Goal: Information Seeking & Learning: Learn about a topic

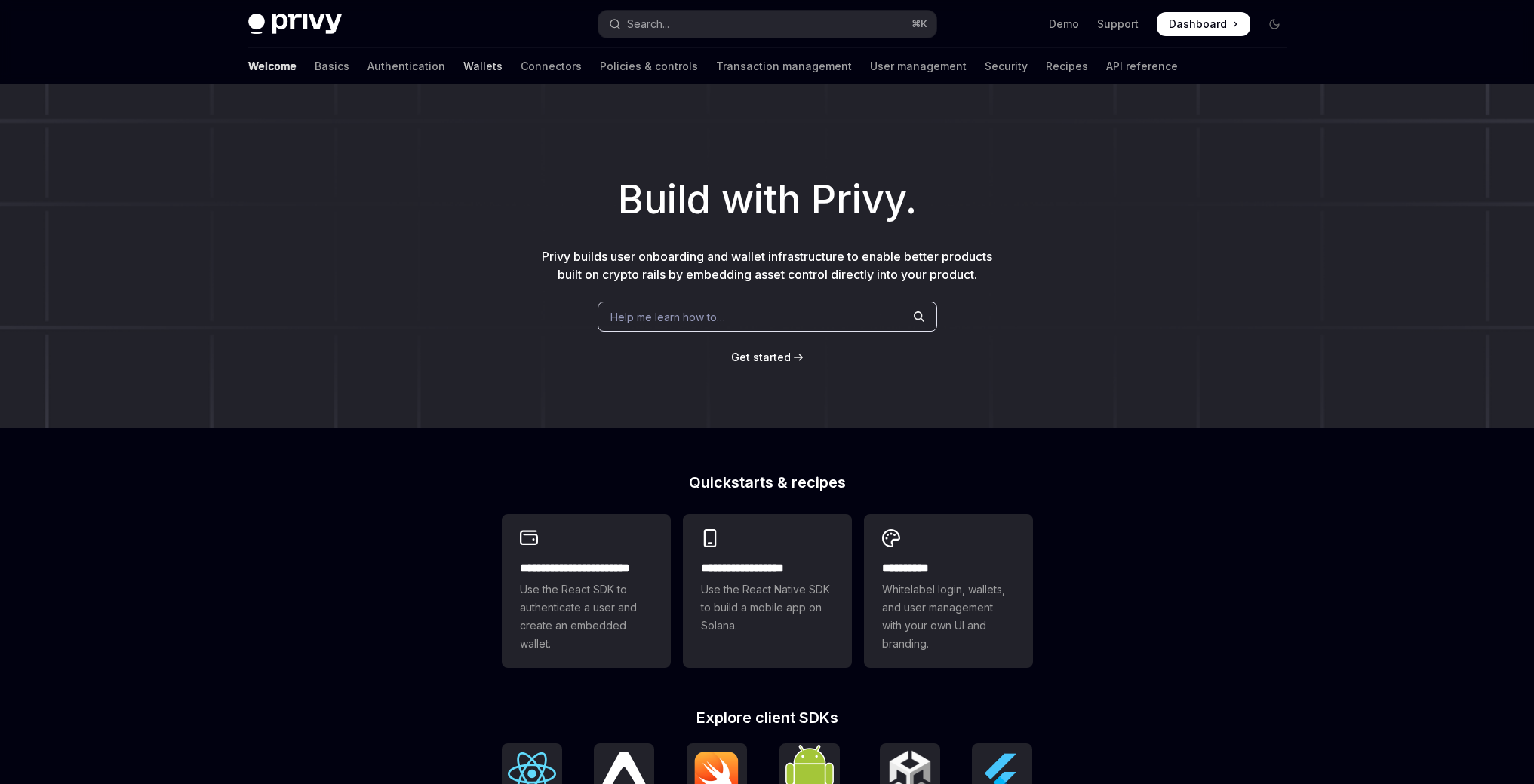
click at [463, 64] on link "Wallets" at bounding box center [482, 67] width 39 height 36
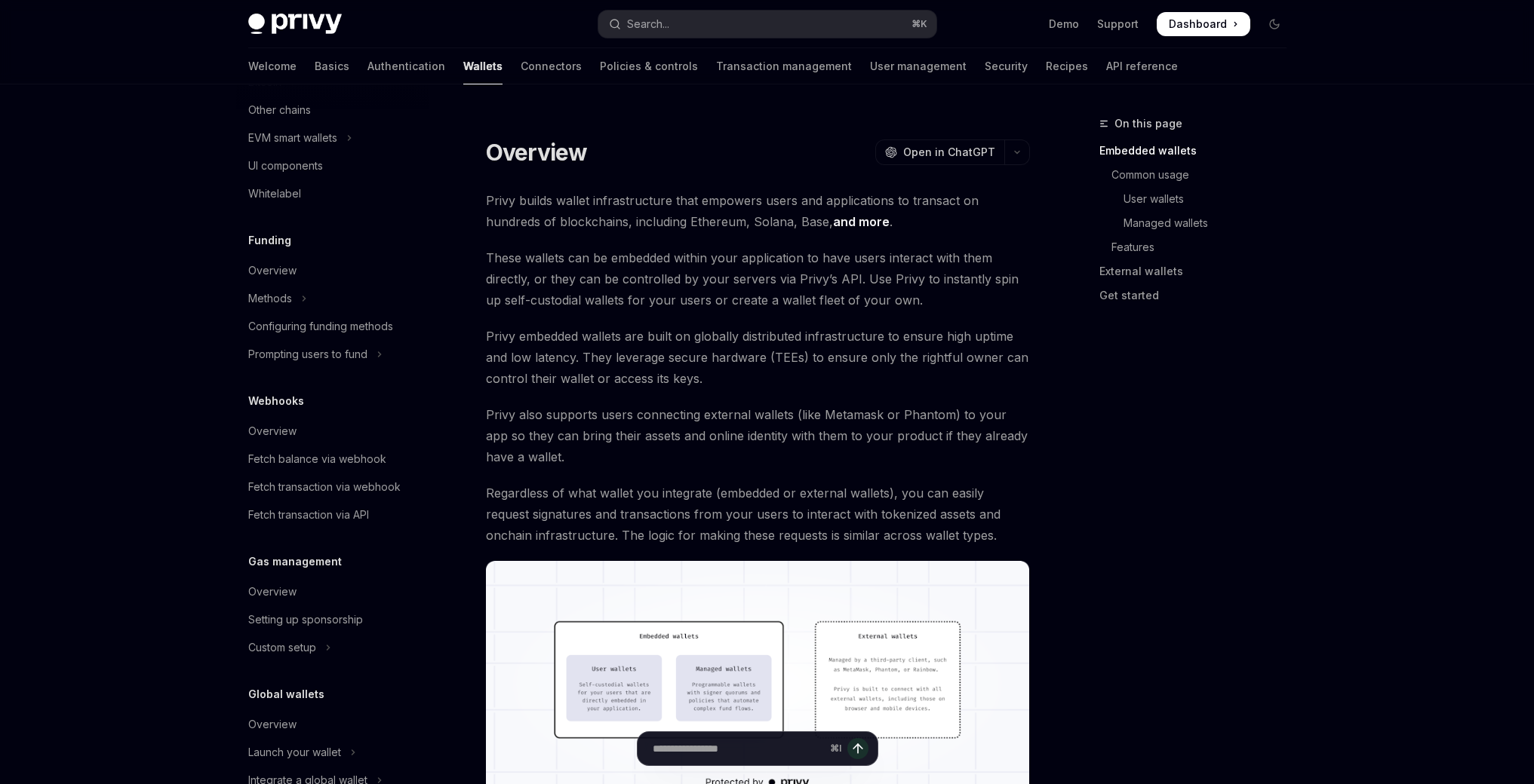
scroll to position [528, 0]
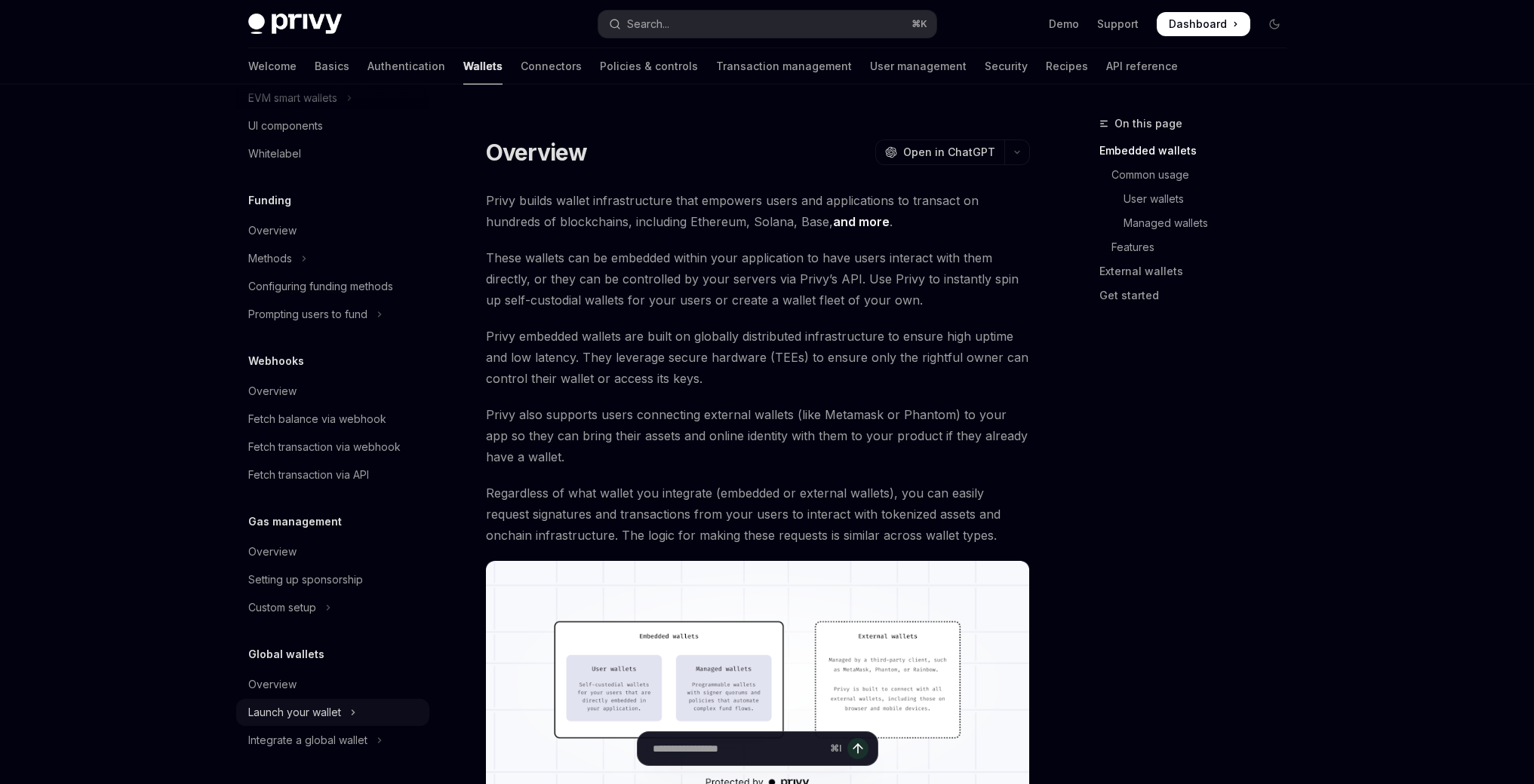
click at [341, 709] on div "Launch your wallet" at bounding box center [294, 712] width 93 height 18
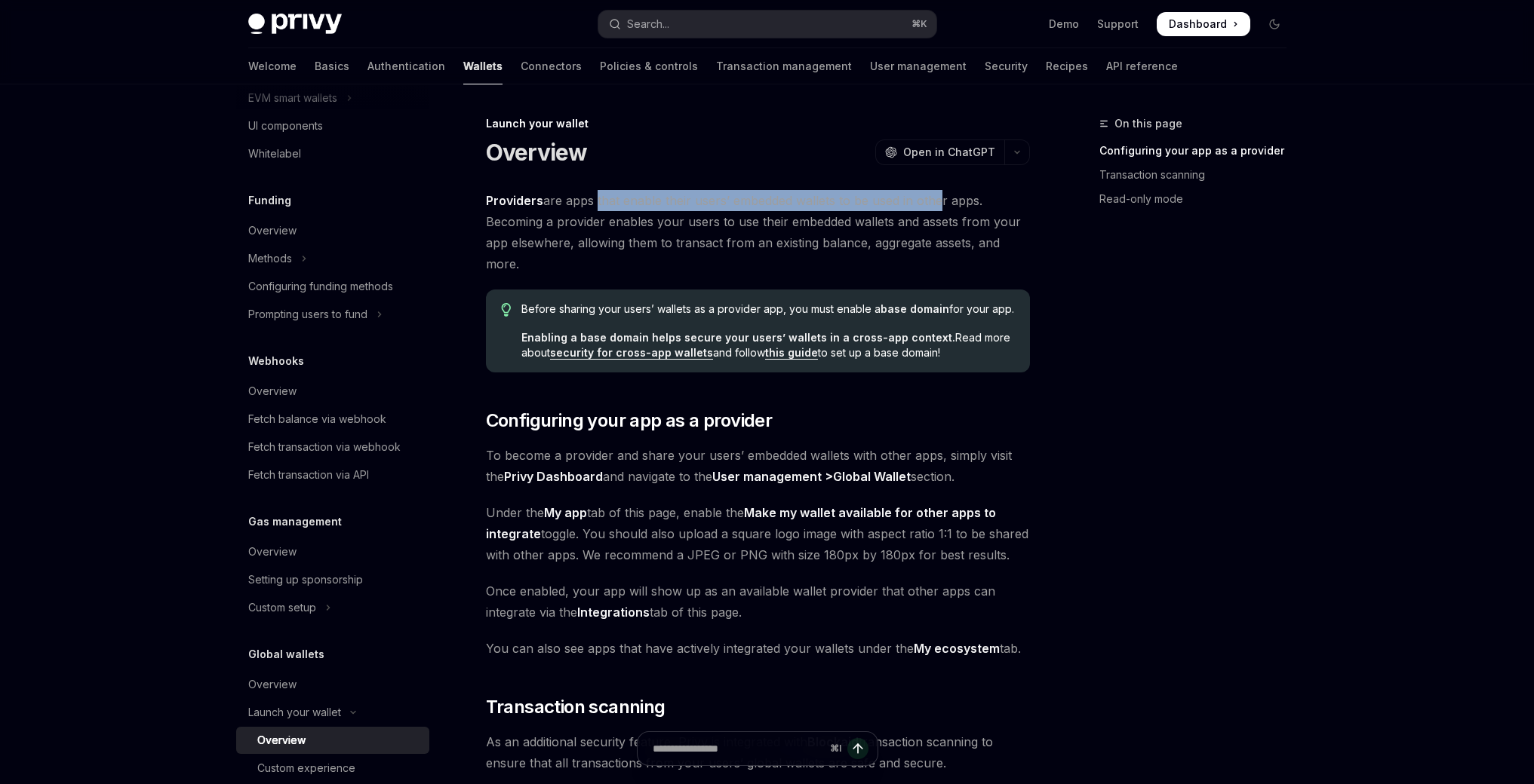
drag, startPoint x: 599, startPoint y: 204, endPoint x: 934, endPoint y: 199, distance: 335.0
click at [934, 199] on span "Providers are apps that enable their users’ embedded wallets to be used in othe…" at bounding box center [757, 232] width 544 height 84
click at [928, 209] on span "Providers are apps that enable their users’ embedded wallets to be used in othe…" at bounding box center [757, 232] width 544 height 84
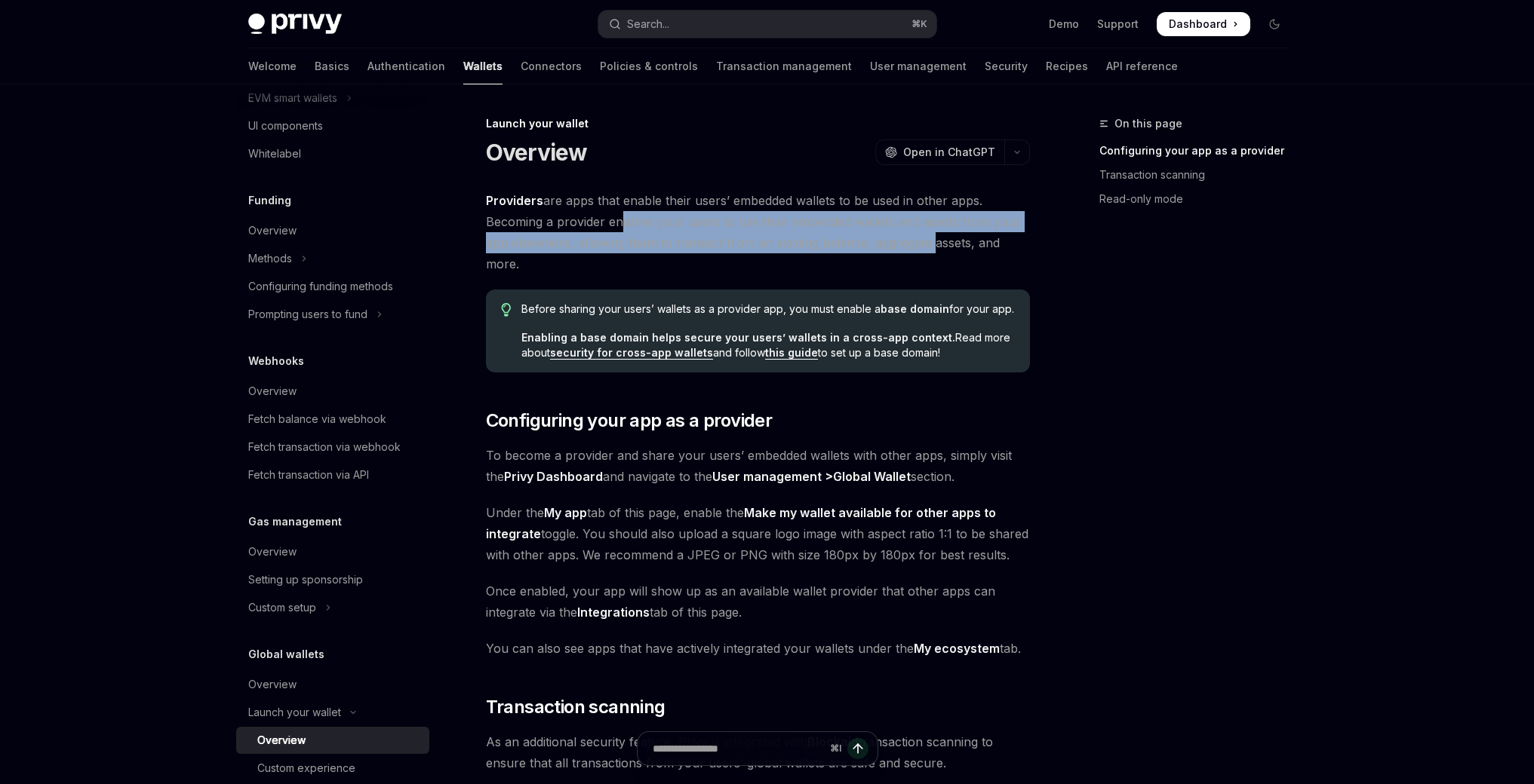
drag, startPoint x: 620, startPoint y: 224, endPoint x: 928, endPoint y: 238, distance: 308.3
click at [928, 238] on span "Providers are apps that enable their users’ embedded wallets to be used in othe…" at bounding box center [757, 232] width 544 height 84
click at [921, 240] on span "Providers are apps that enable their users’ embedded wallets to be used in othe…" at bounding box center [757, 232] width 544 height 84
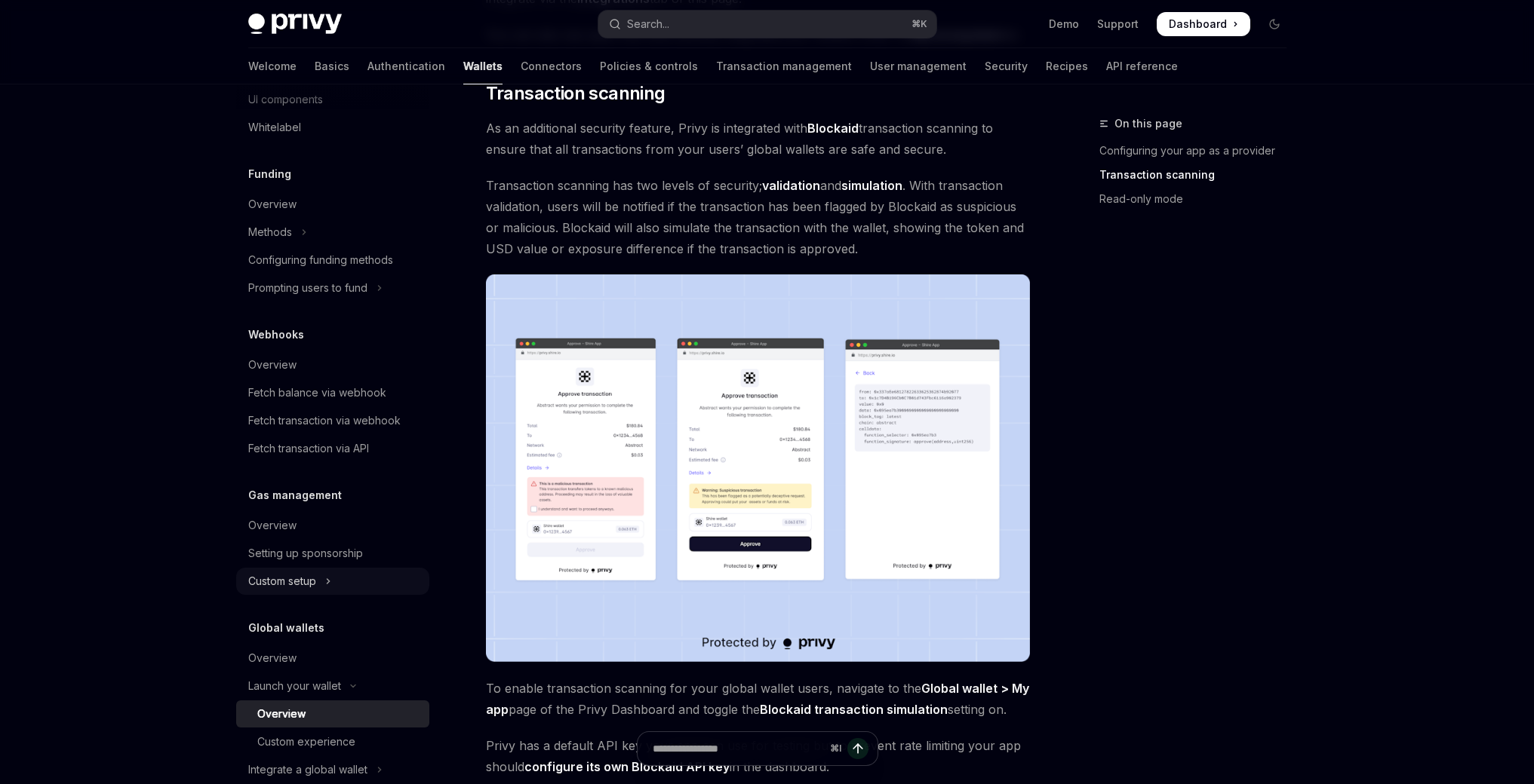
scroll to position [585, 0]
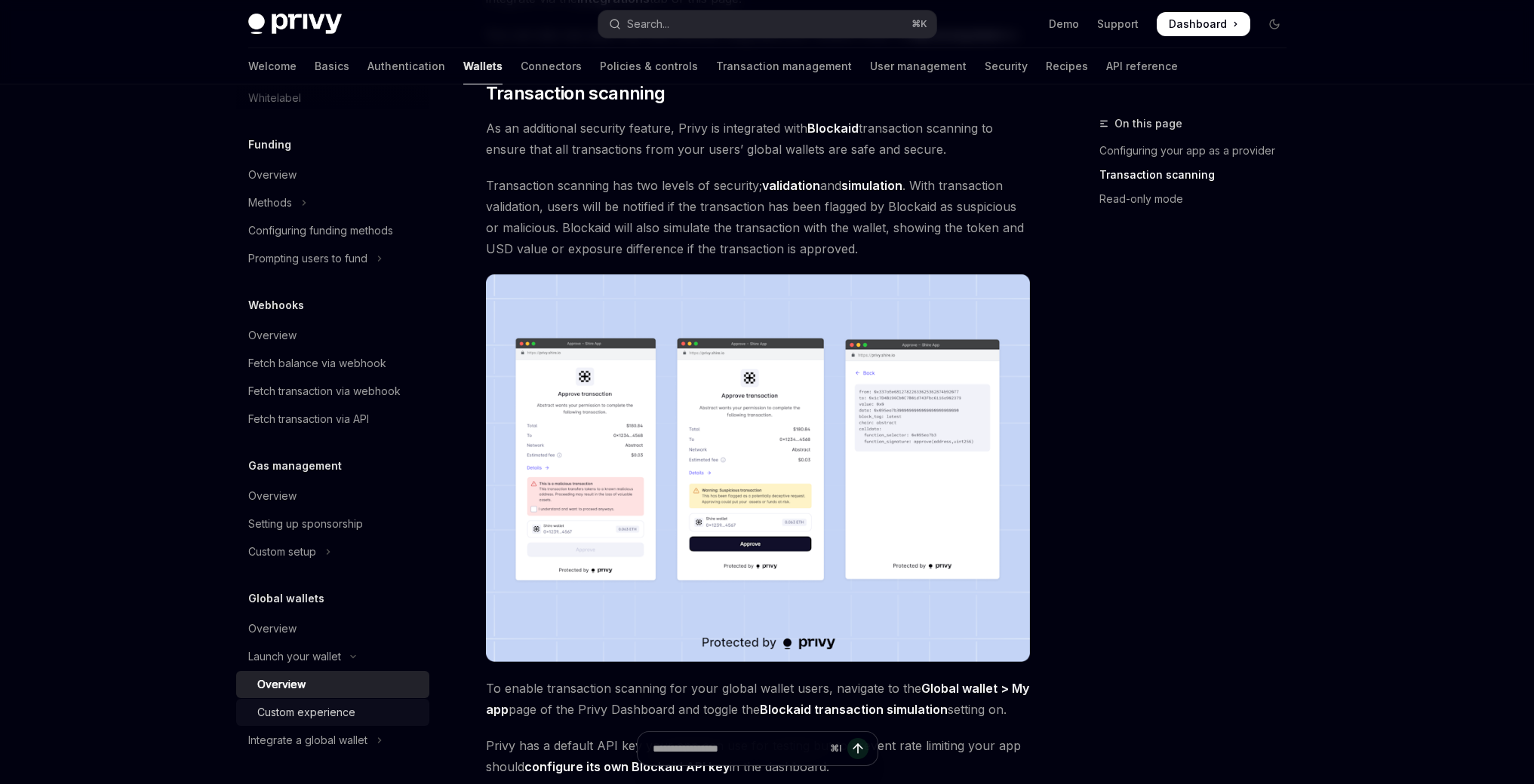
click at [347, 706] on div "Custom experience" at bounding box center [305, 712] width 98 height 18
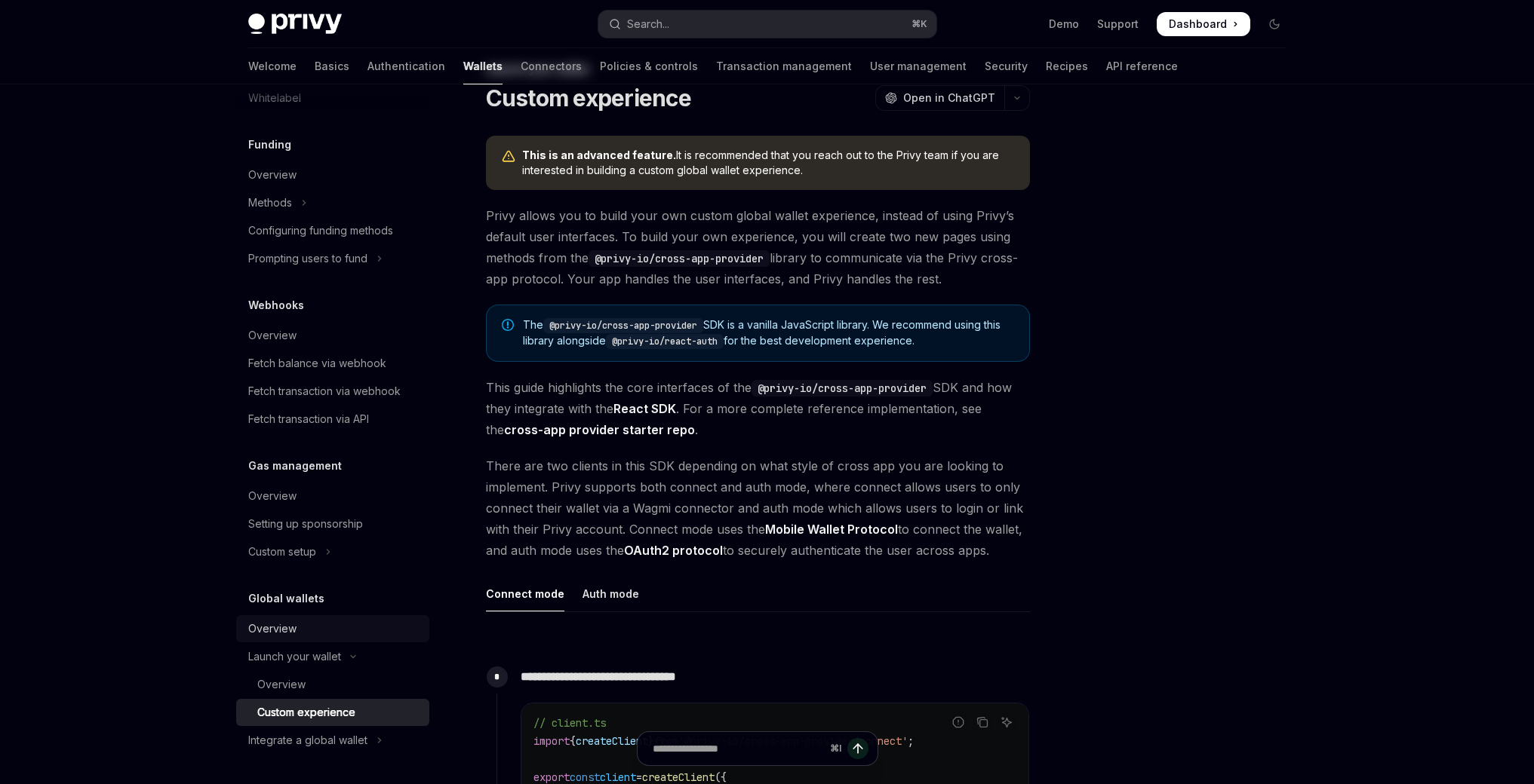
scroll to position [271, 0]
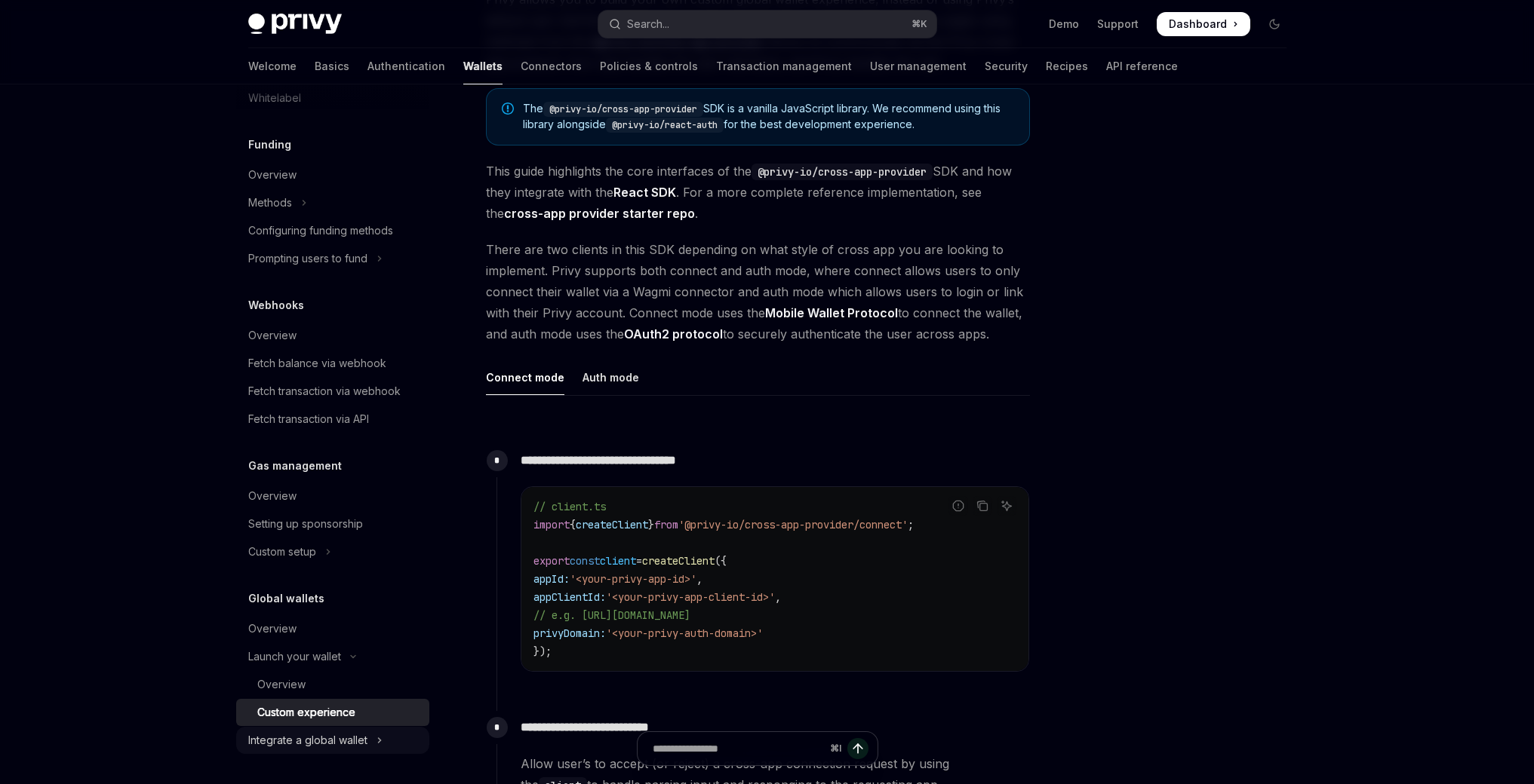
click at [313, 735] on div "Integrate a global wallet" at bounding box center [307, 740] width 119 height 18
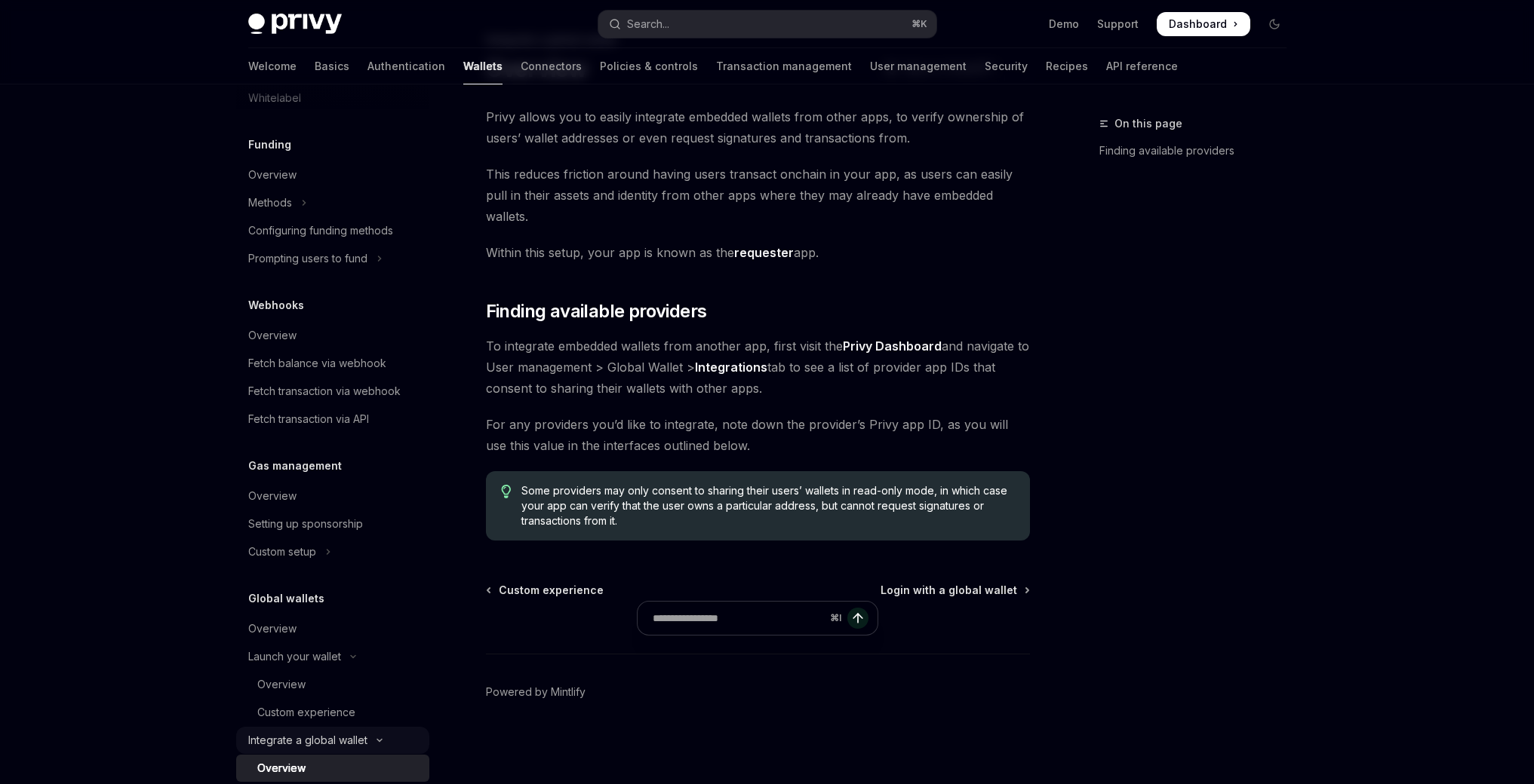
scroll to position [62, 0]
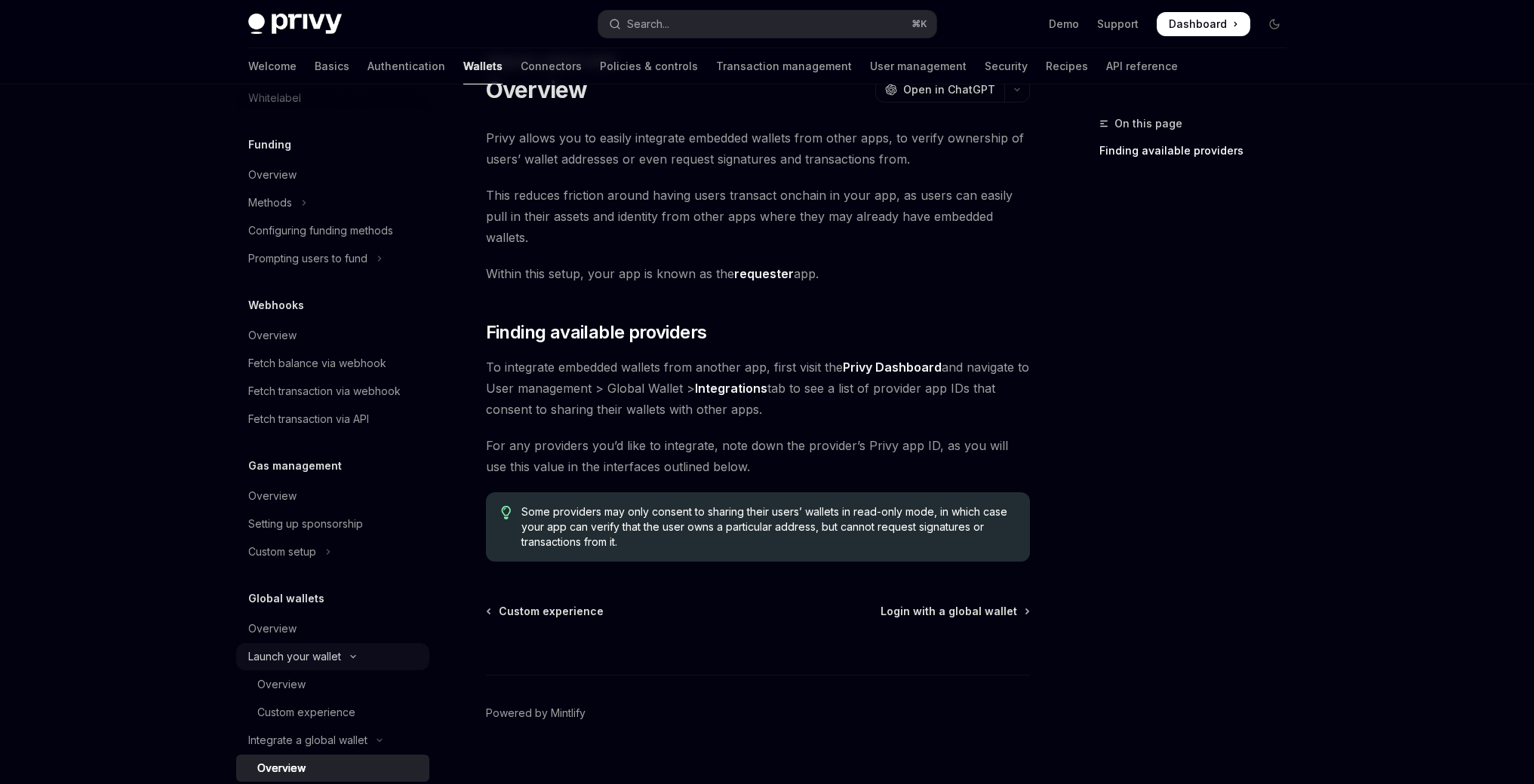
click at [286, 658] on div "Launch your wallet" at bounding box center [294, 657] width 93 height 18
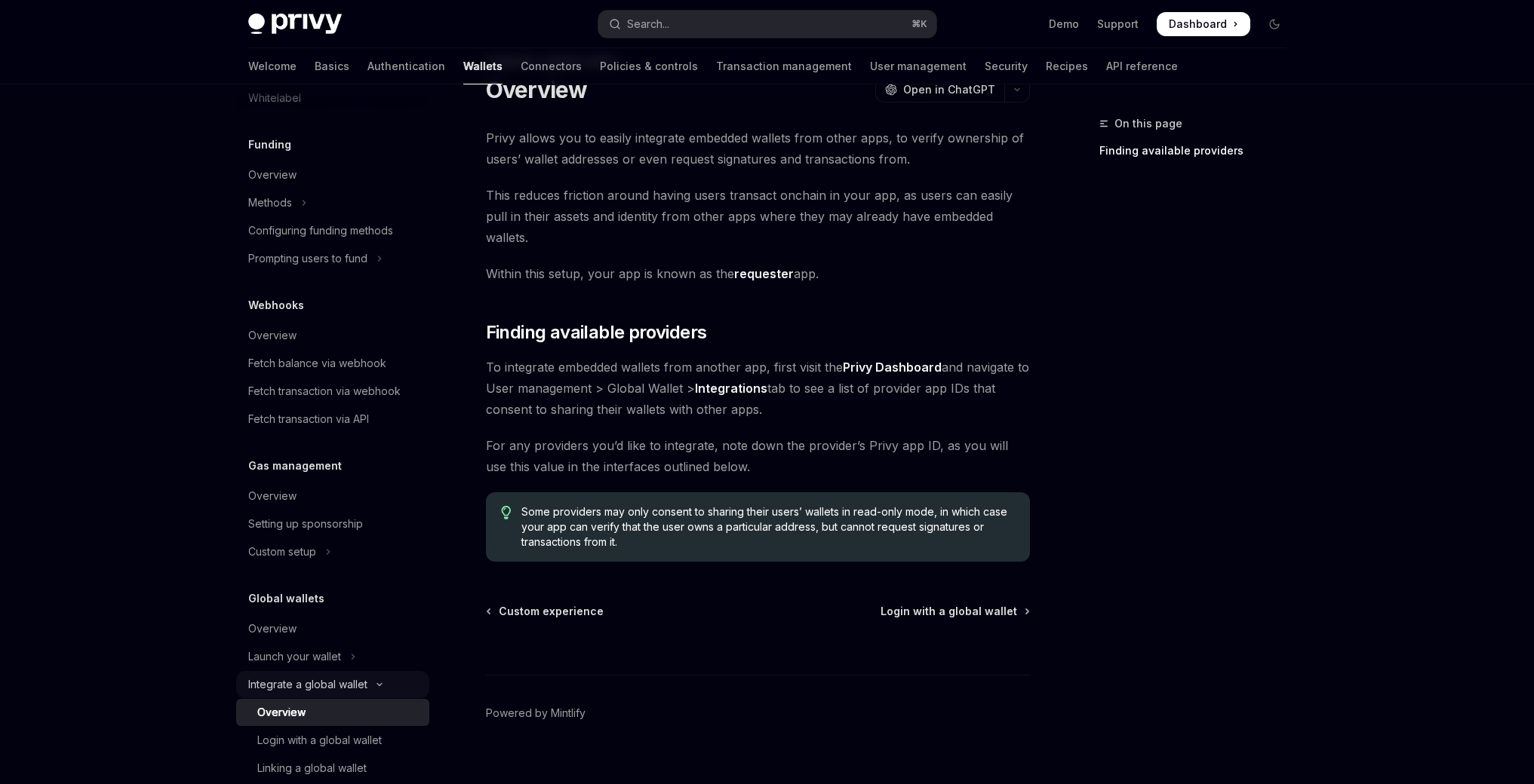
click at [333, 680] on div "Integrate a global wallet" at bounding box center [307, 684] width 119 height 18
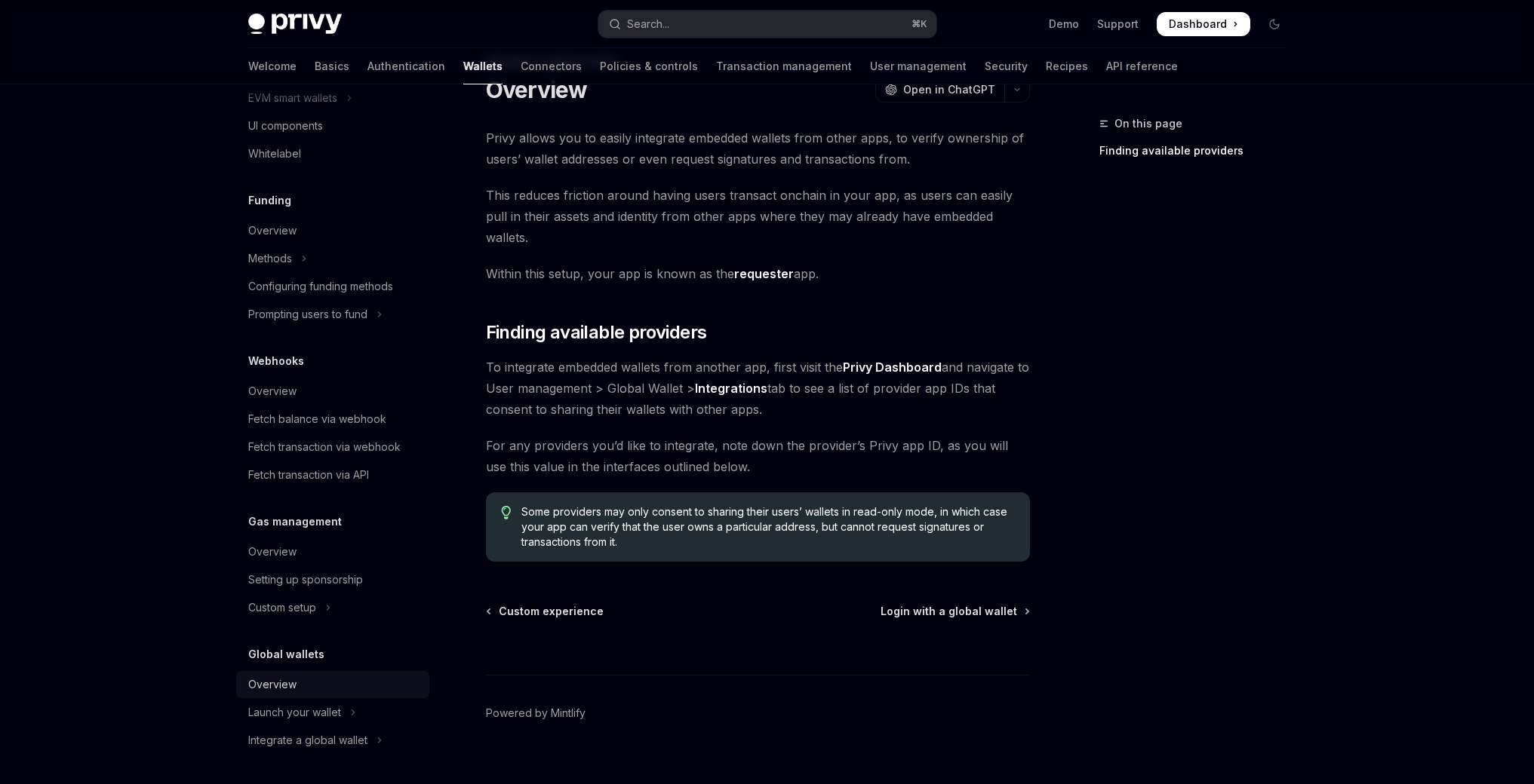
click at [322, 690] on div "Overview" at bounding box center [334, 684] width 172 height 18
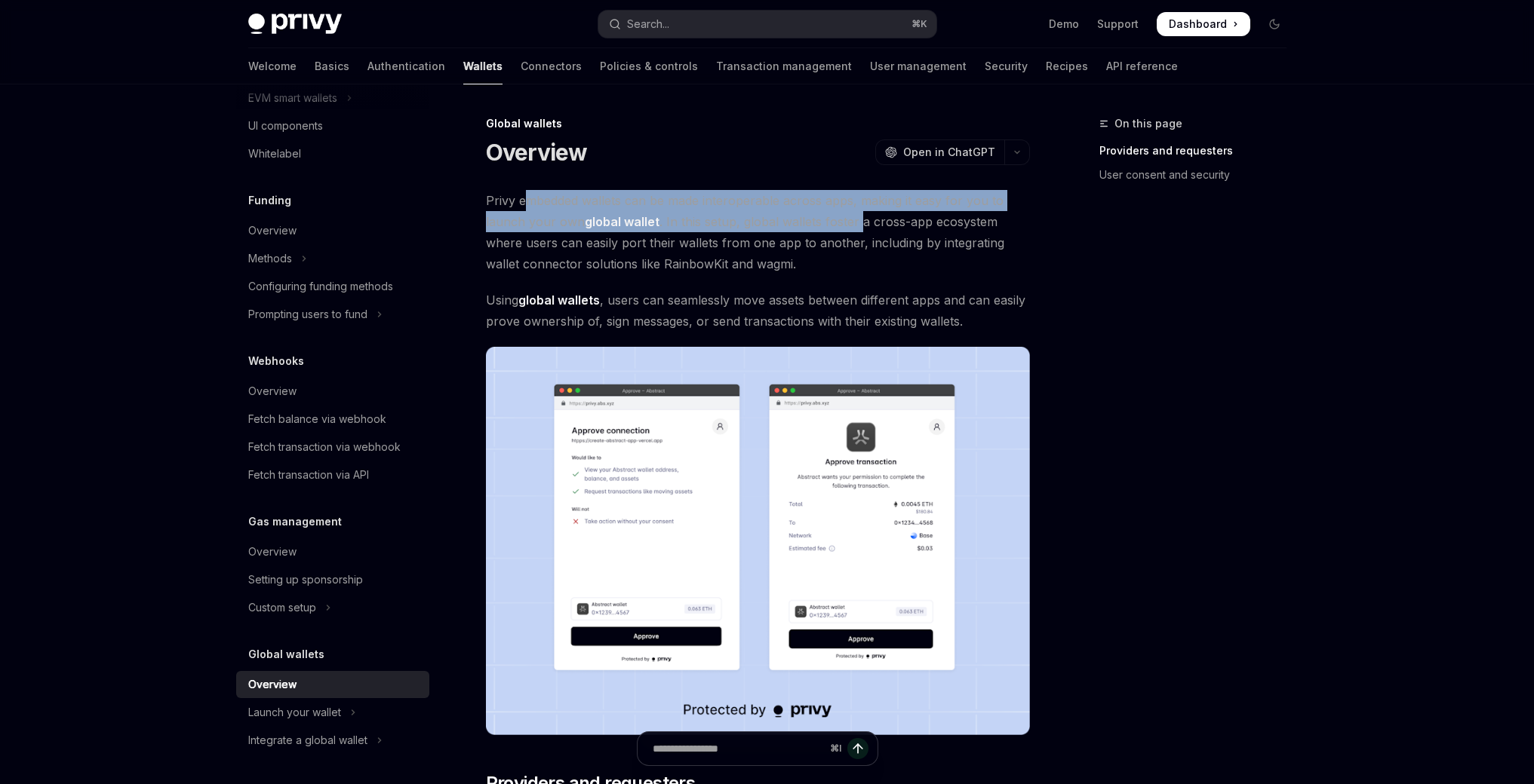
drag, startPoint x: 523, startPoint y: 201, endPoint x: 869, endPoint y: 220, distance: 346.5
click at [863, 220] on span "Privy embedded wallets can be made interoperable across apps, making it easy fo…" at bounding box center [757, 232] width 544 height 84
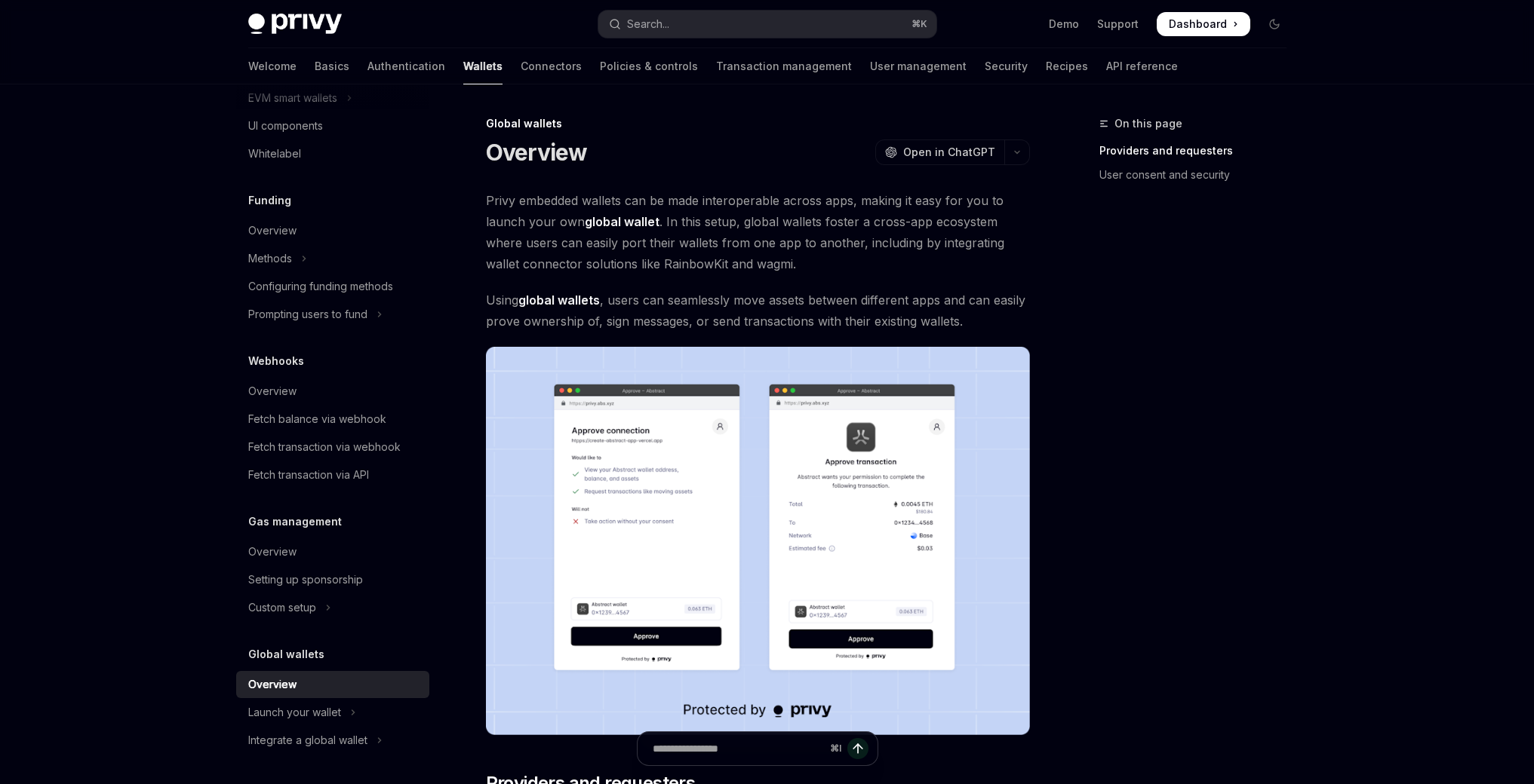
click at [872, 221] on span "Privy embedded wallets can be made interoperable across apps, making it easy fo…" at bounding box center [757, 232] width 544 height 84
click at [875, 239] on span "Privy embedded wallets can be made interoperable across apps, making it easy fo…" at bounding box center [757, 232] width 544 height 84
click at [637, 201] on span "Privy embedded wallets can be made interoperable across apps, making it easy fo…" at bounding box center [757, 232] width 544 height 84
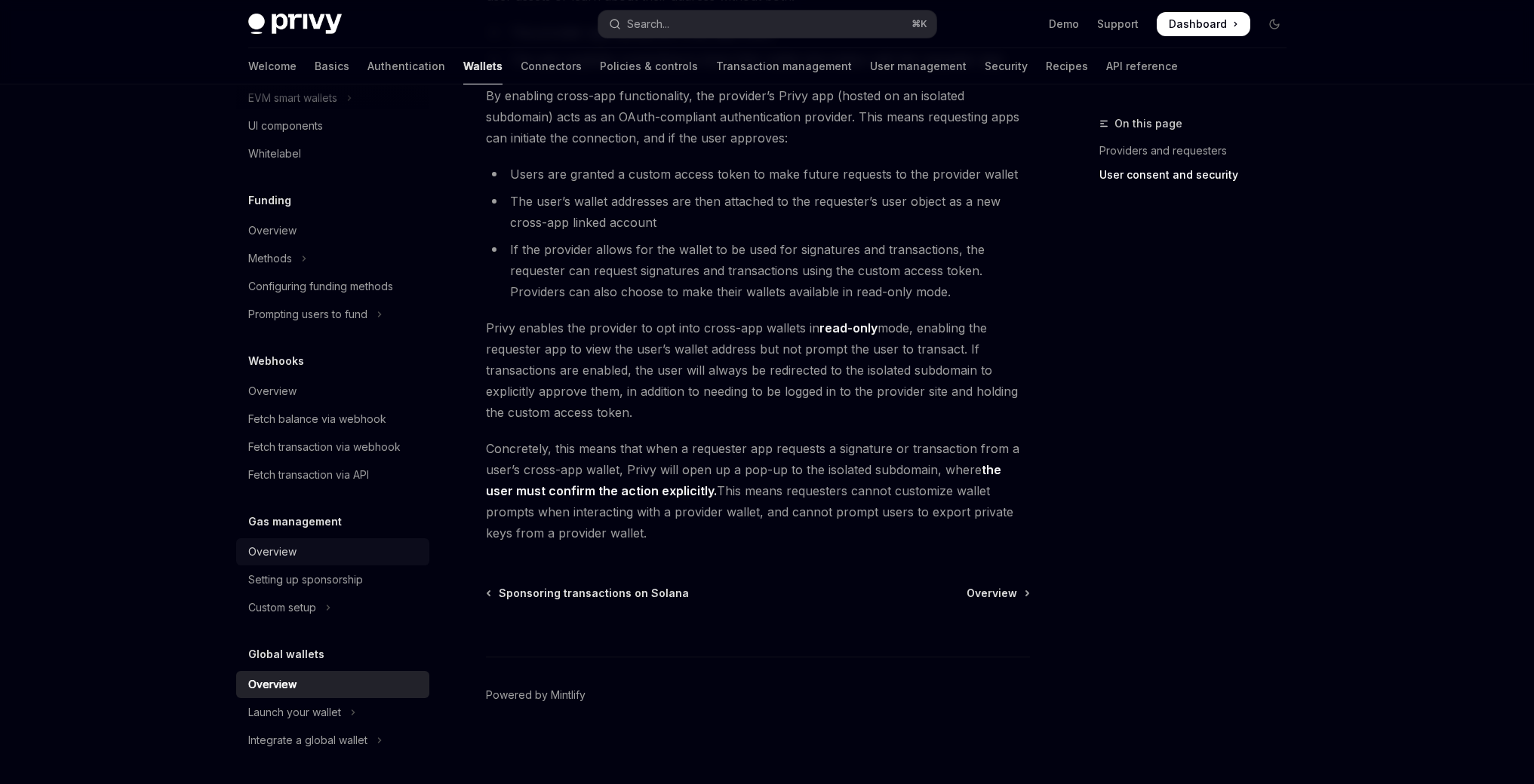
scroll to position [1137, 0]
click at [345, 708] on button "Launch your wallet" at bounding box center [332, 712] width 193 height 27
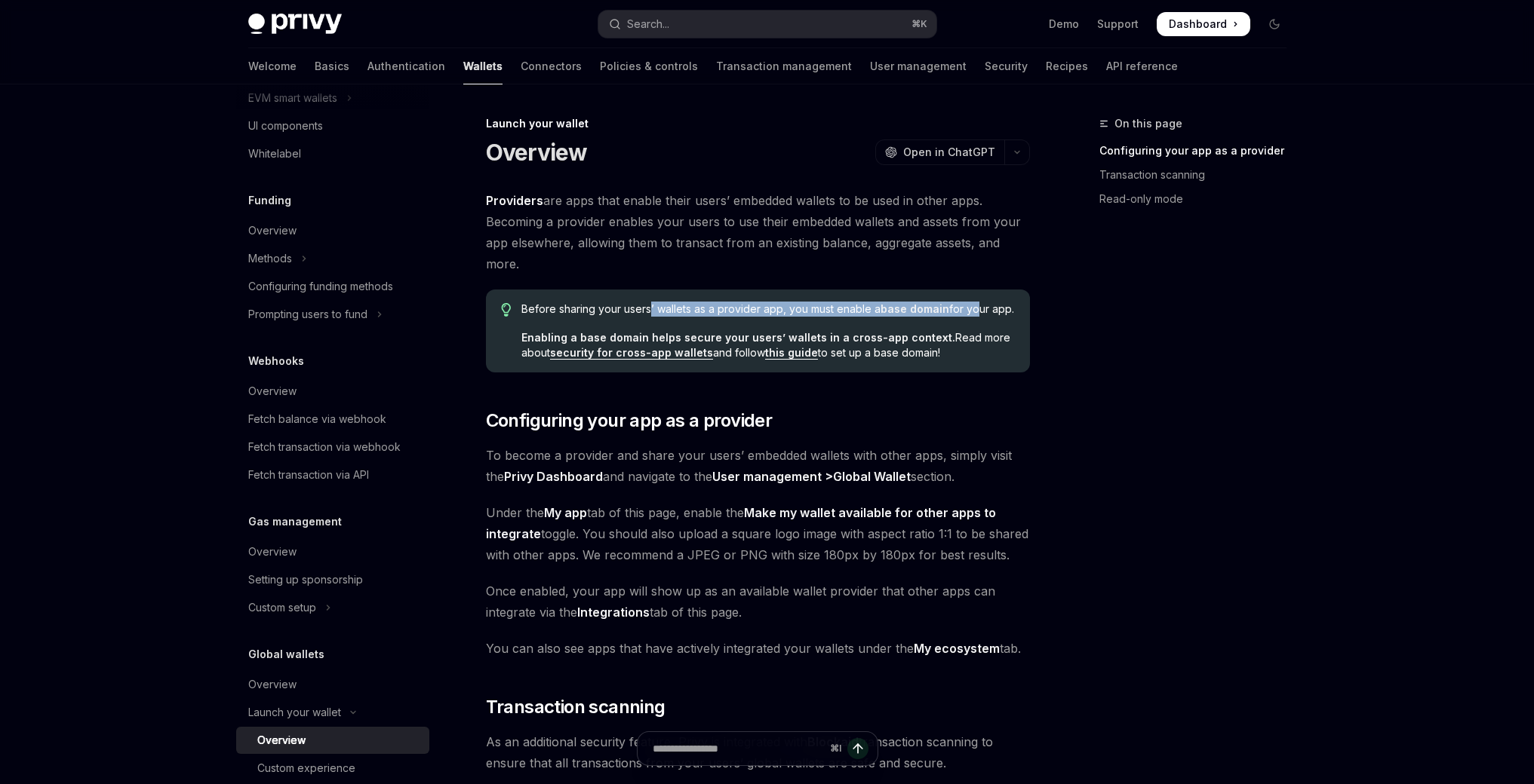
drag, startPoint x: 650, startPoint y: 313, endPoint x: 969, endPoint y: 315, distance: 319.0
click at [969, 315] on span "Before sharing your users’ wallets as a provider app, you must enable a base do…" at bounding box center [768, 309] width 493 height 15
click at [607, 355] on link "security for cross-app wallets" at bounding box center [632, 353] width 163 height 14
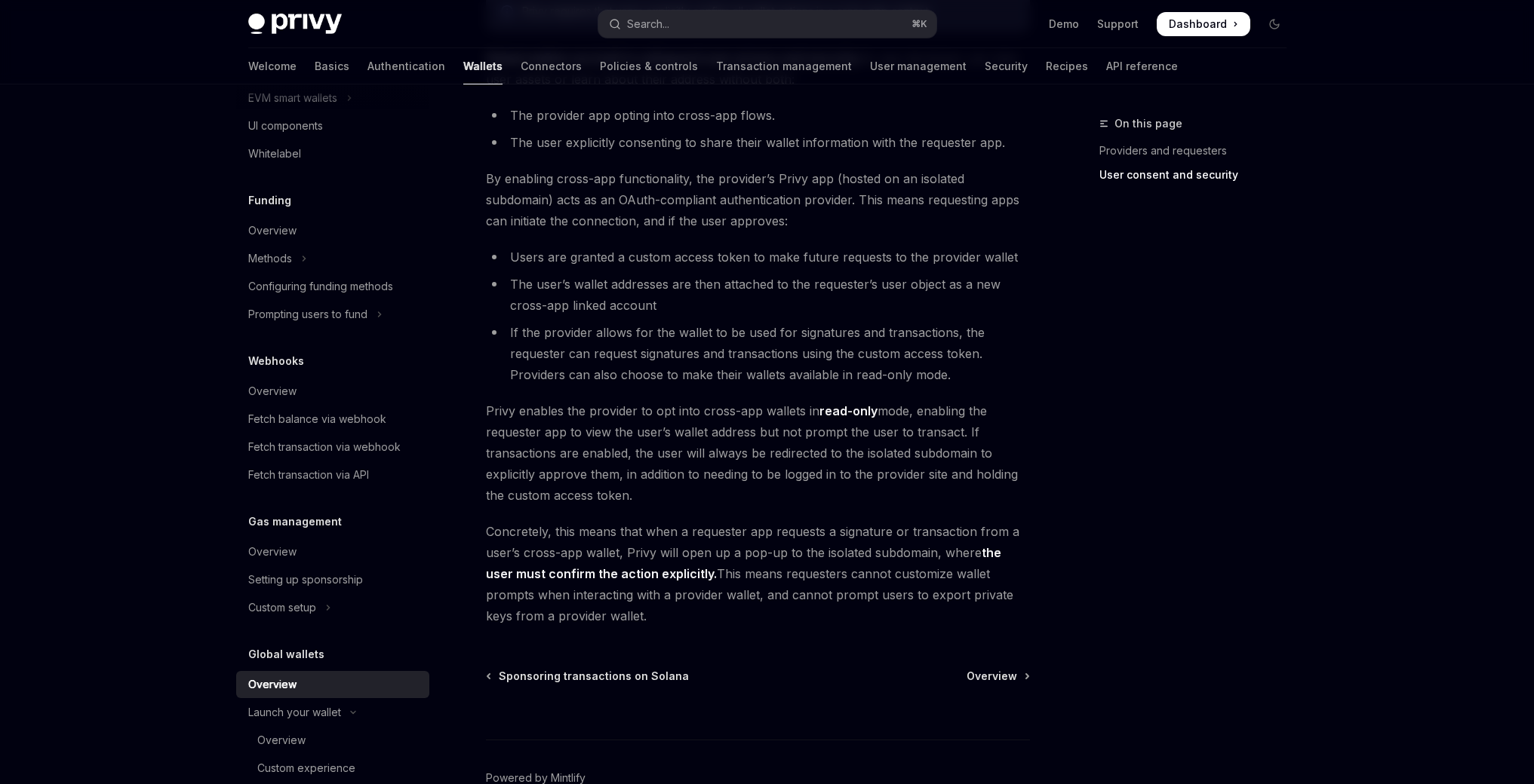
scroll to position [1137, 0]
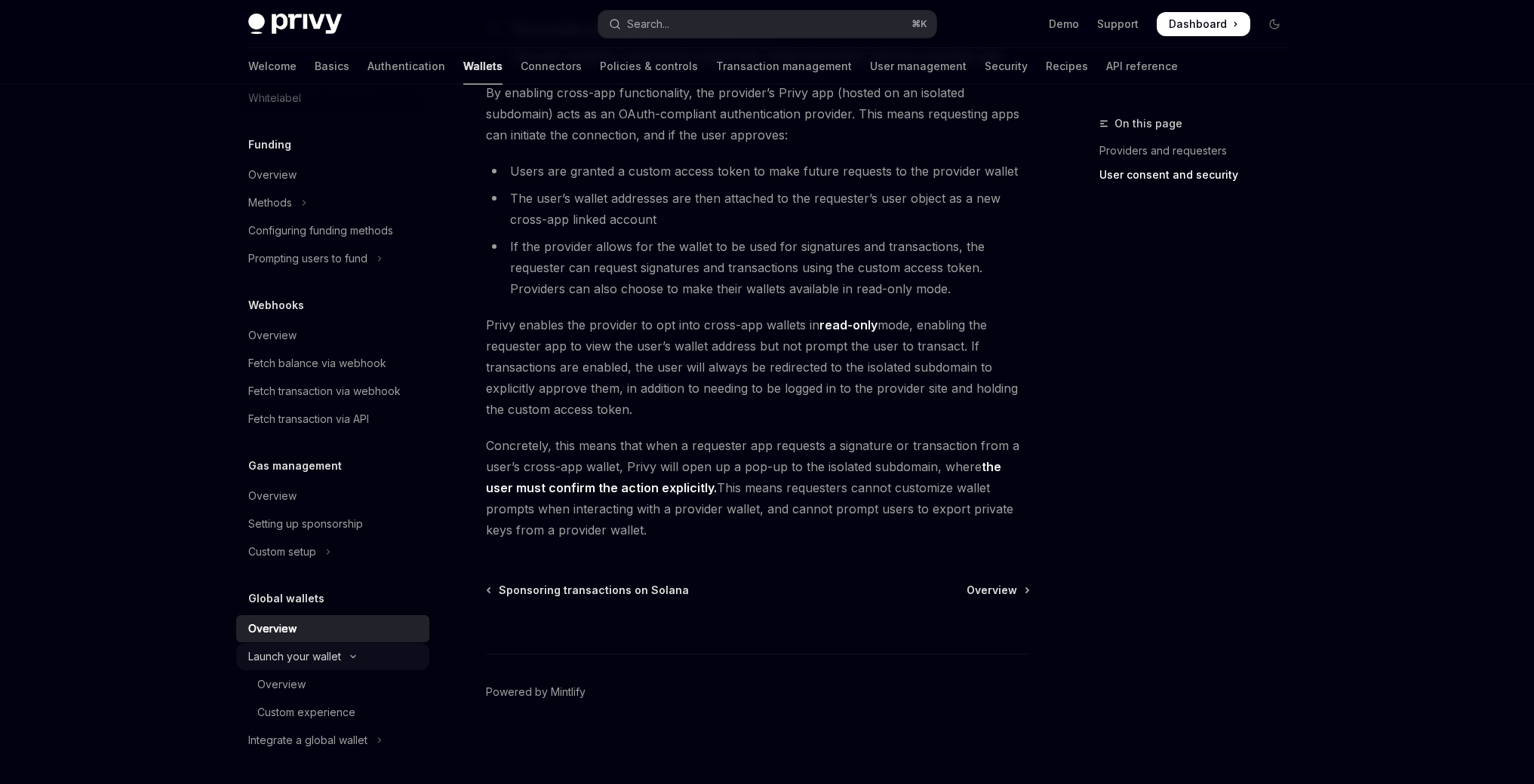
click at [326, 651] on div "Launch your wallet" at bounding box center [294, 657] width 93 height 18
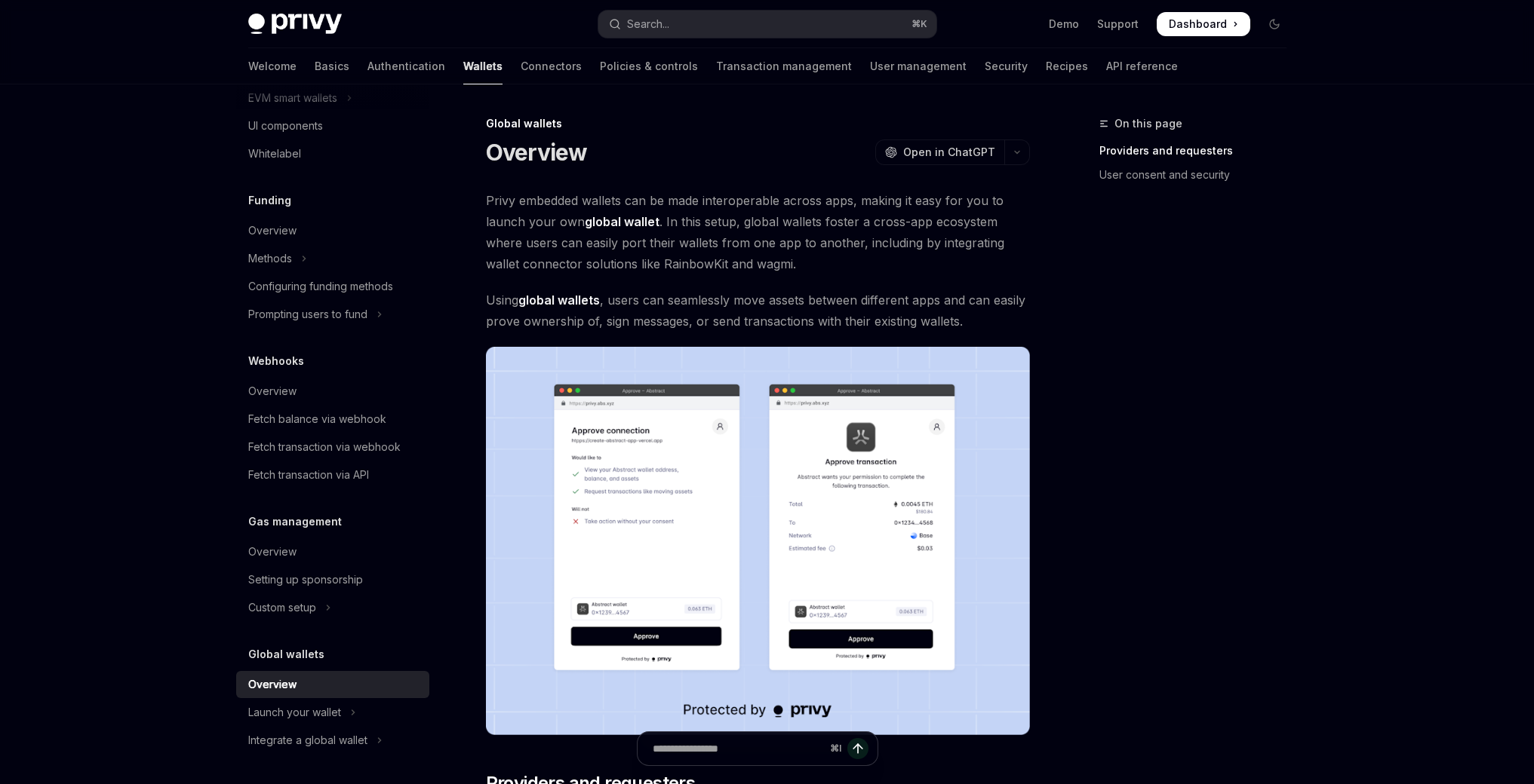
scroll to position [493, 0]
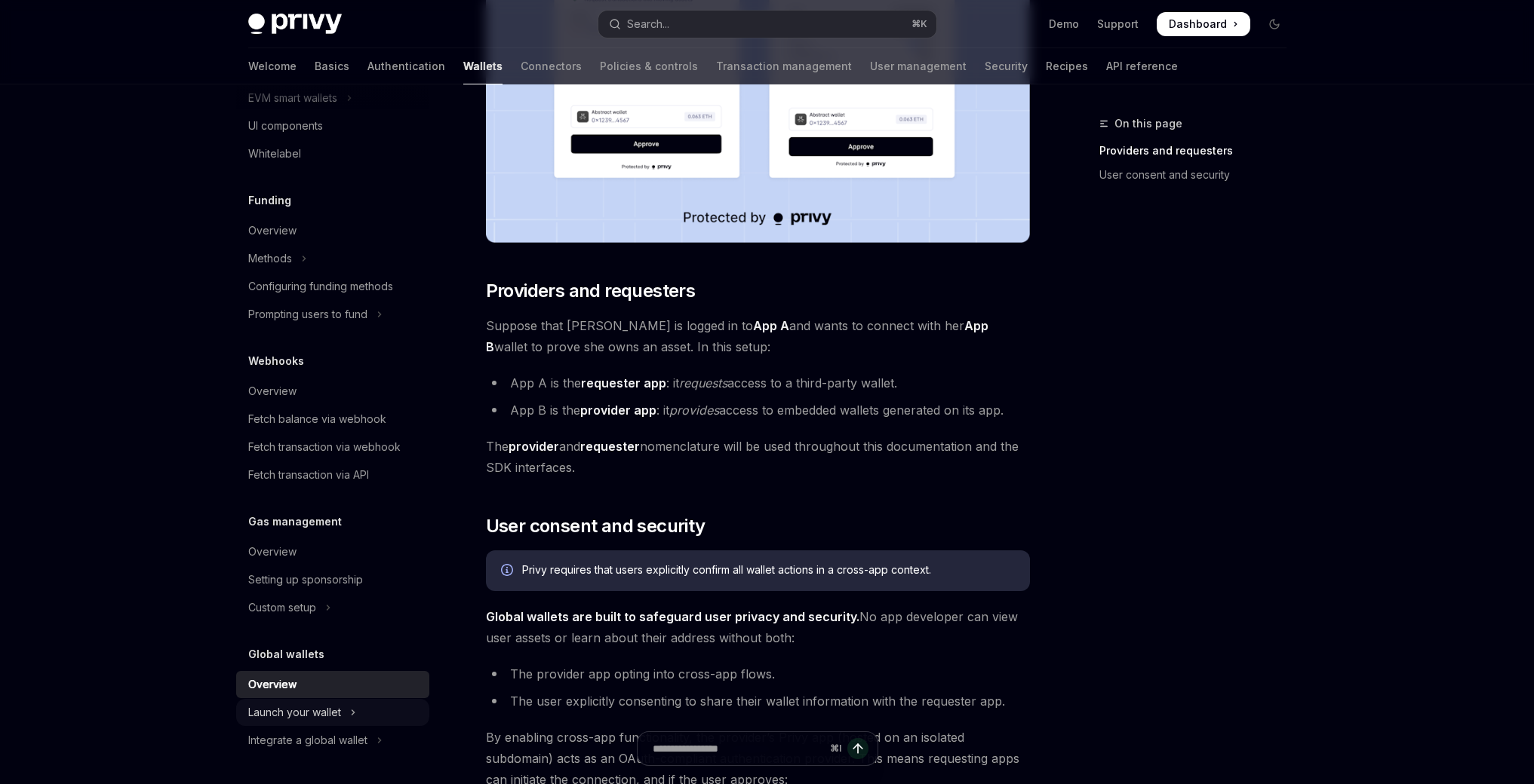
click at [292, 709] on div "Launch your wallet" at bounding box center [294, 712] width 93 height 18
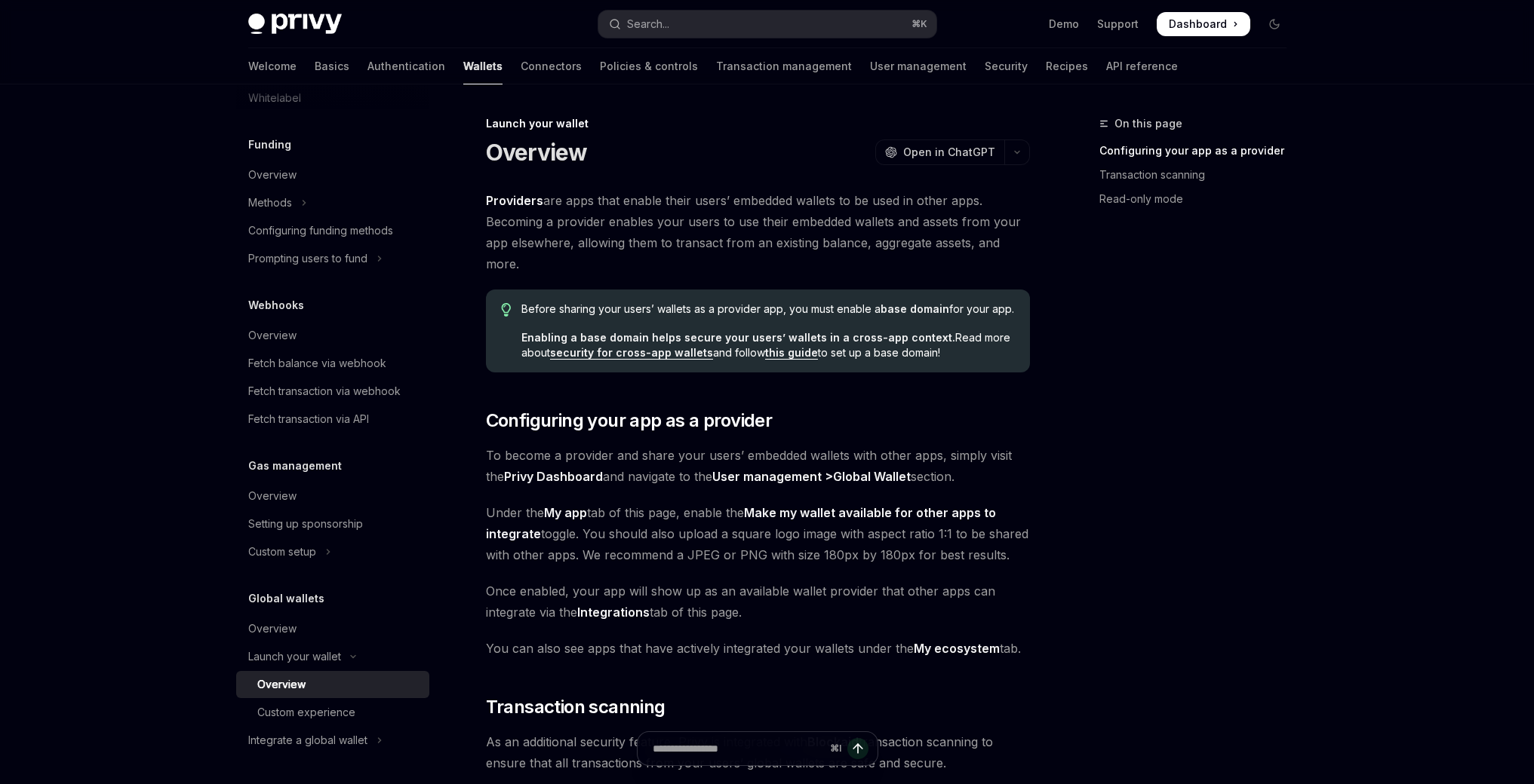
click at [293, 683] on div "Overview" at bounding box center [281, 684] width 49 height 18
type textarea "*"
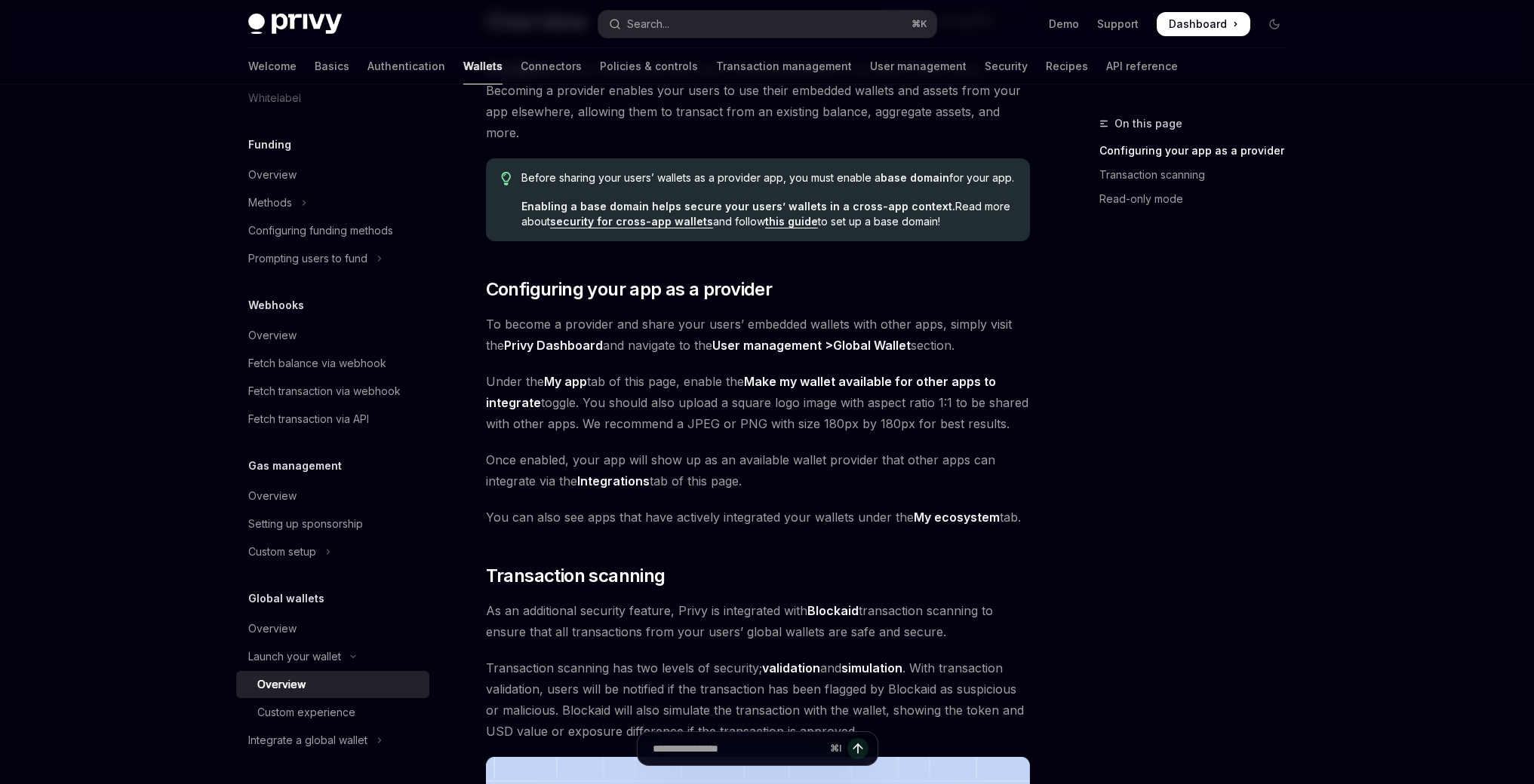
scroll to position [29, 0]
